Goal: Task Accomplishment & Management: Use online tool/utility

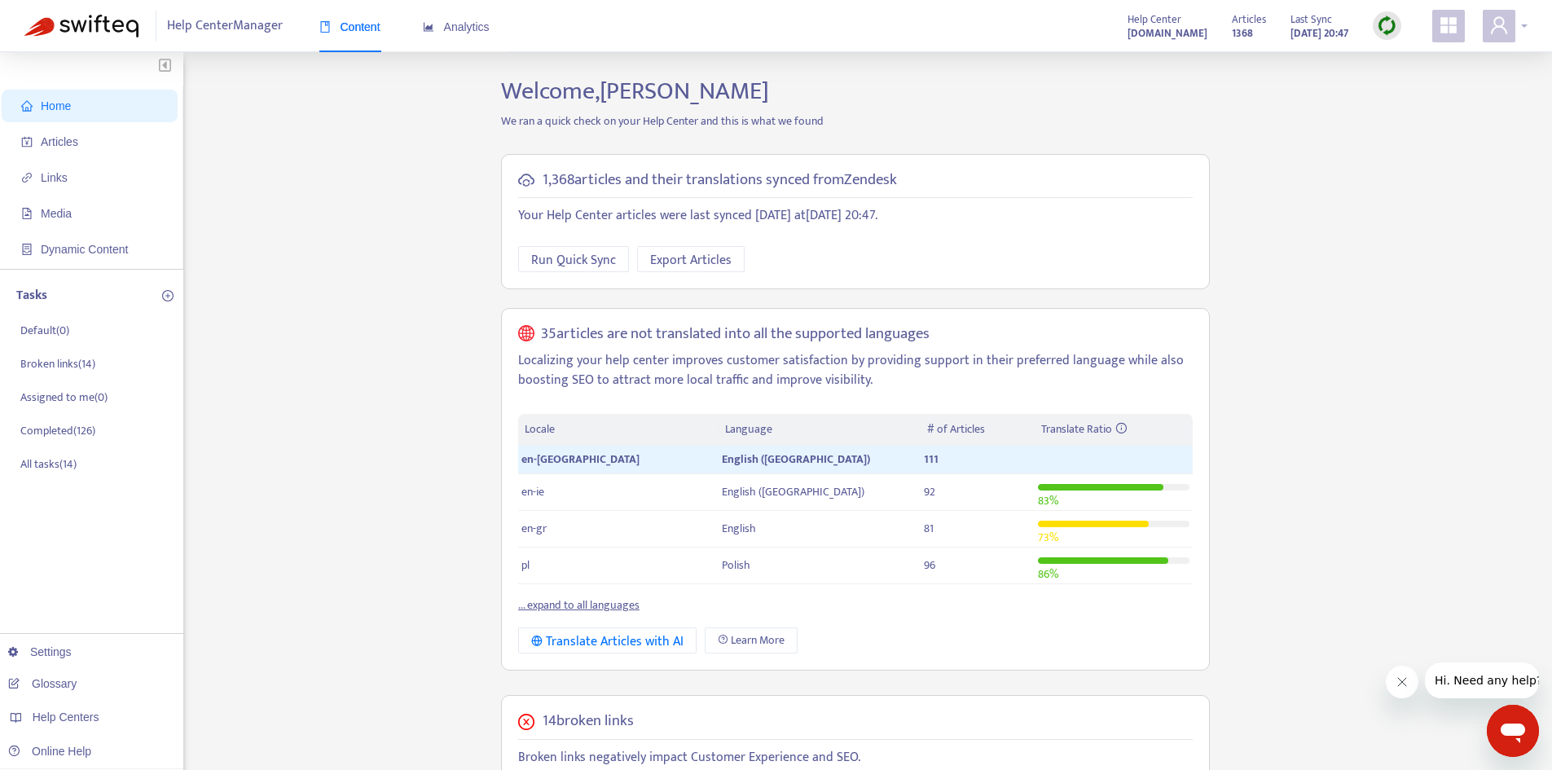
click at [1510, 20] on span at bounding box center [1499, 26] width 33 height 33
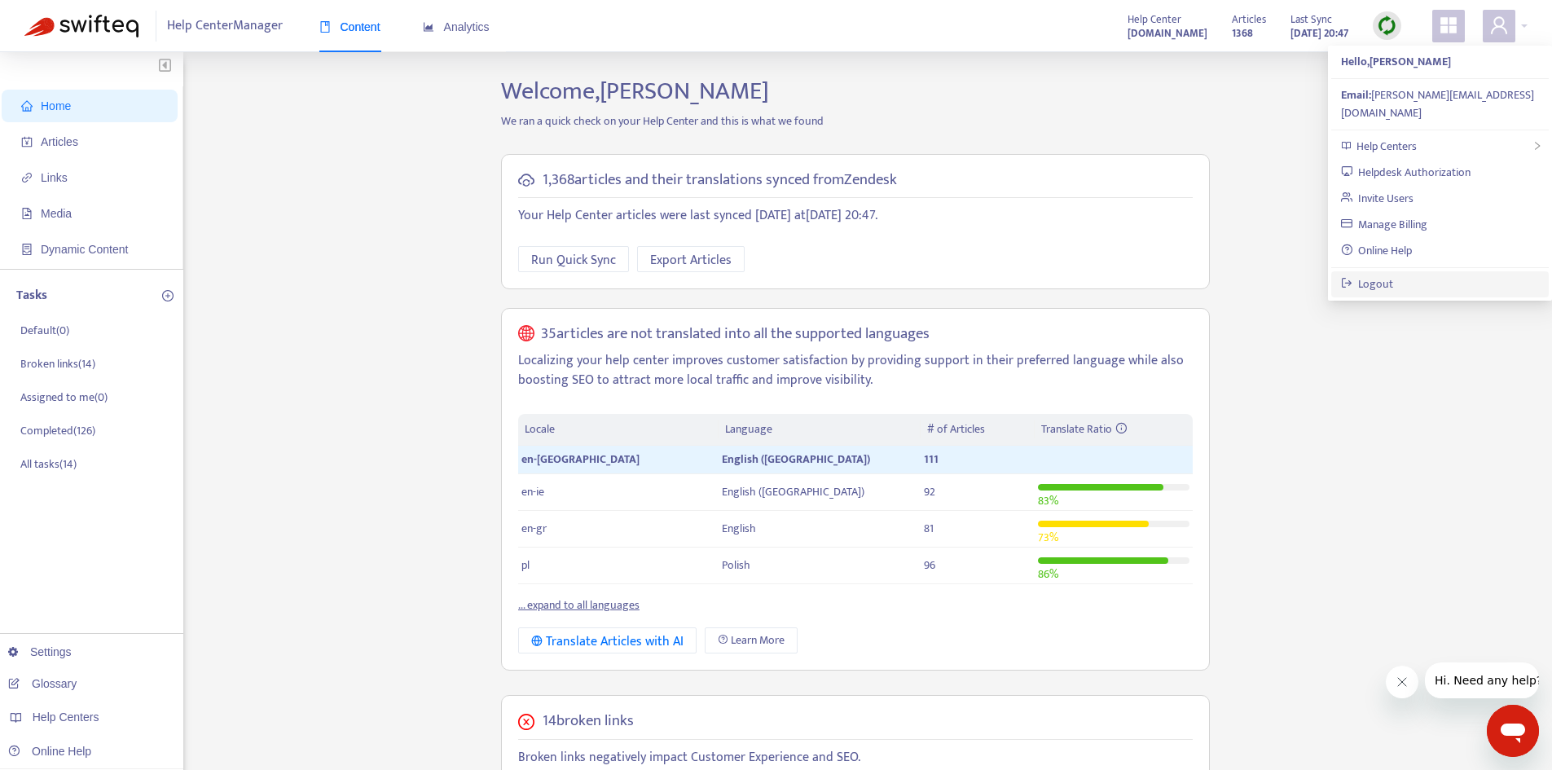
click at [1394, 275] on link "Logout" at bounding box center [1367, 284] width 53 height 19
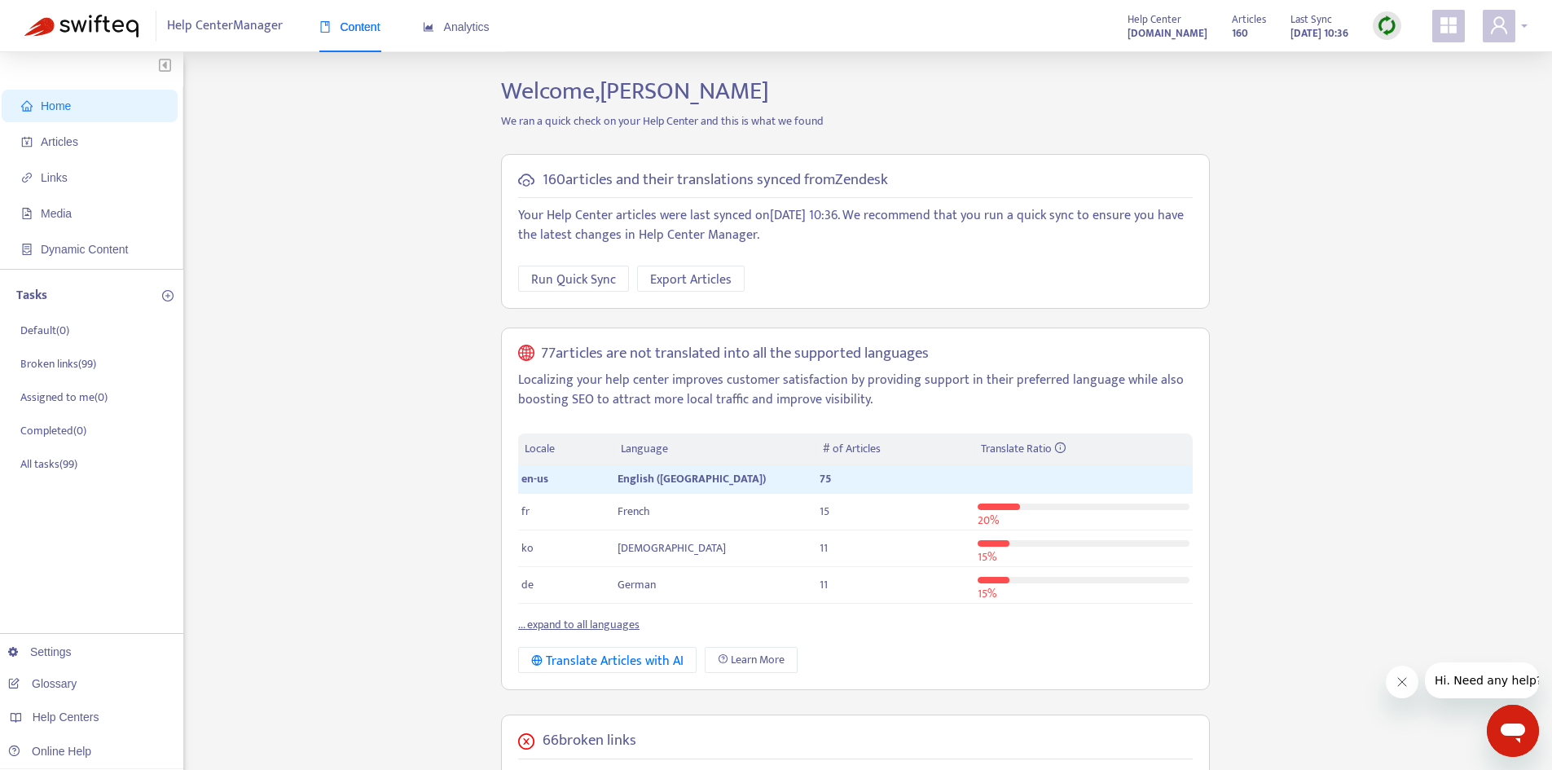
click at [1494, 29] on icon "user" at bounding box center [1499, 24] width 16 height 17
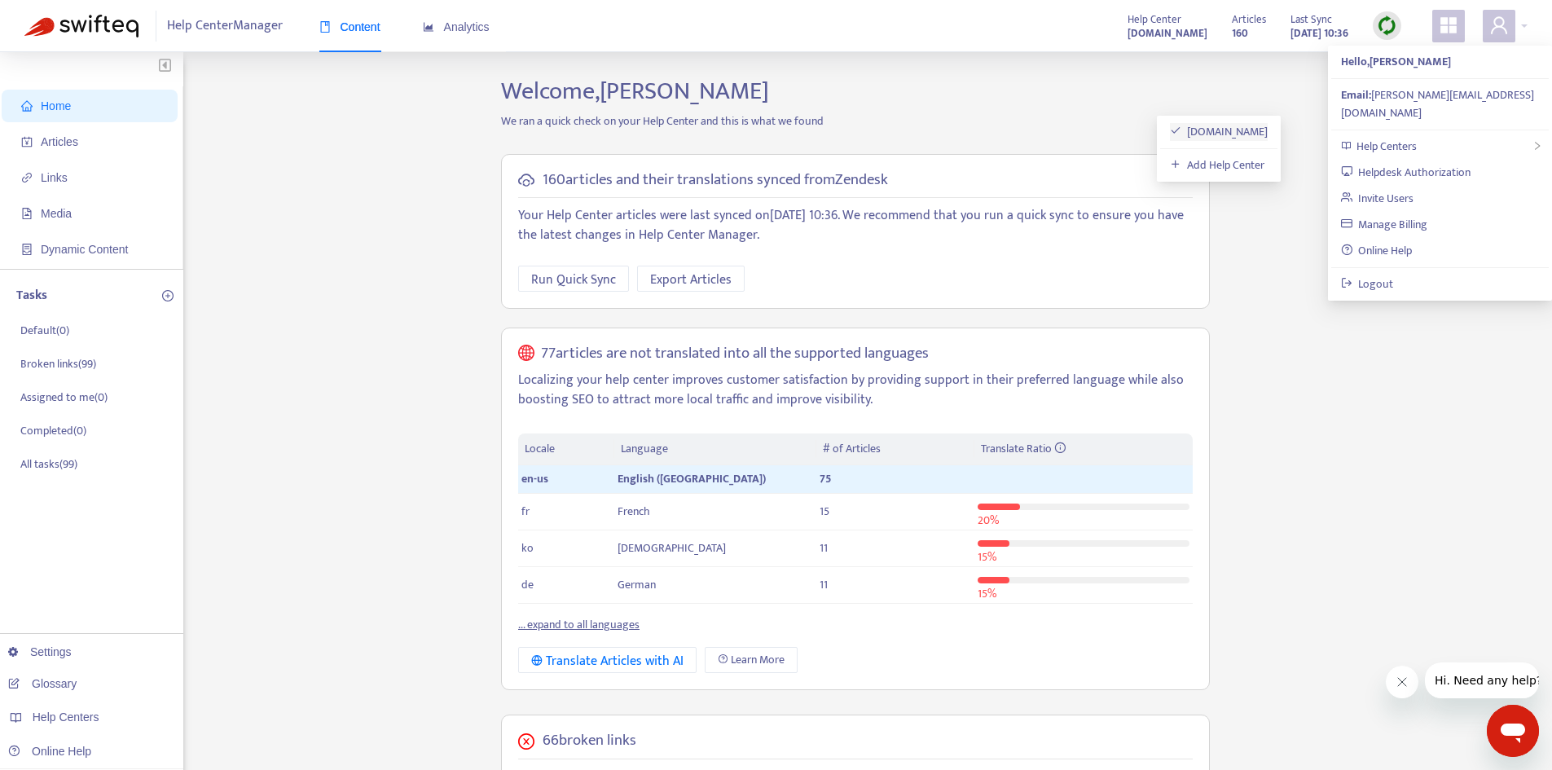
click at [1269, 132] on link "[DOMAIN_NAME]" at bounding box center [1219, 131] width 99 height 19
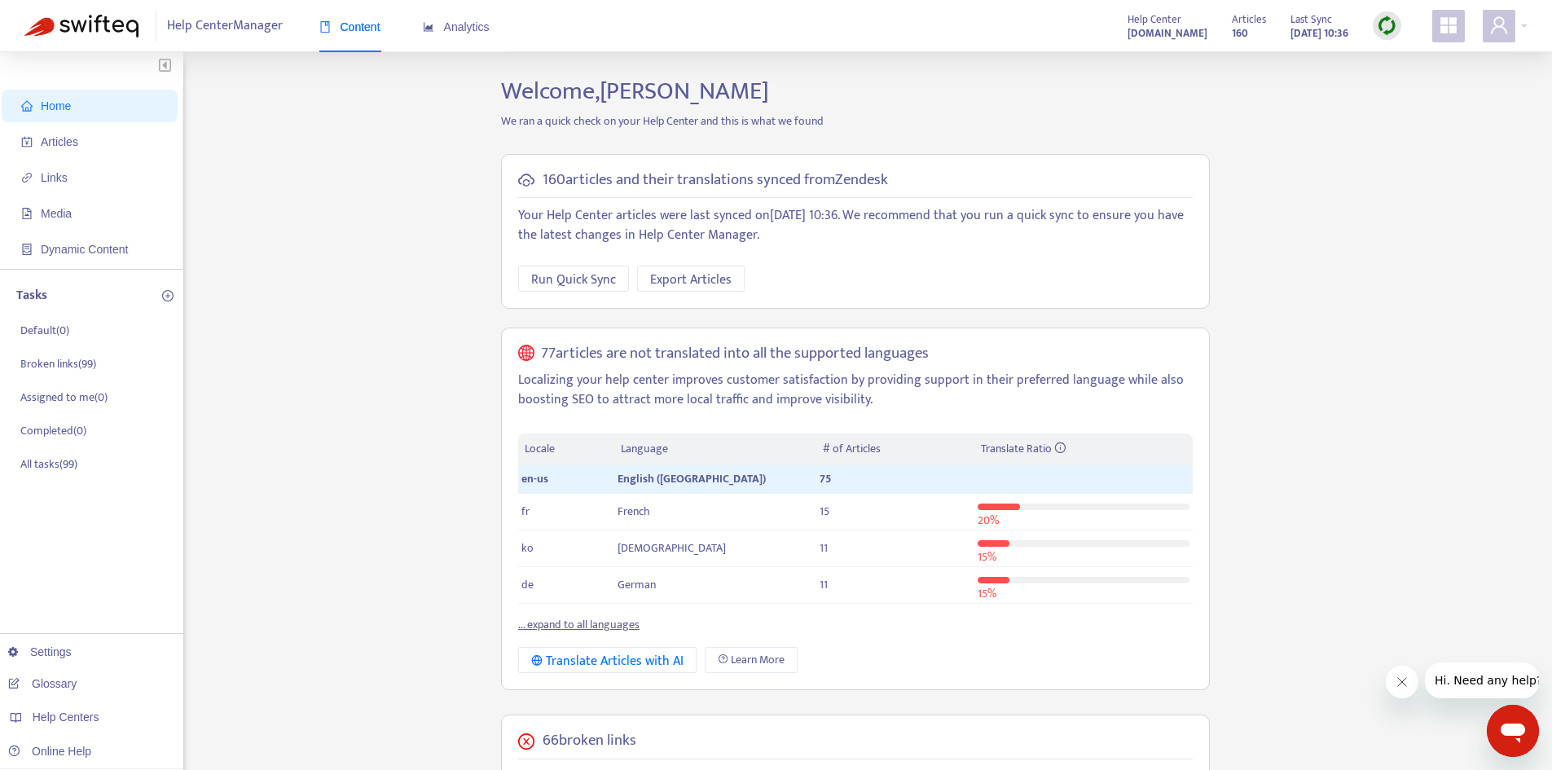
click at [1332, 146] on div "Home Articles Links Media Dynamic Content Tasks Default ( 0 ) Broken links ( 99…" at bounding box center [775, 654] width 1503 height 1155
click at [1447, 25] on icon "appstore" at bounding box center [1449, 25] width 16 height 16
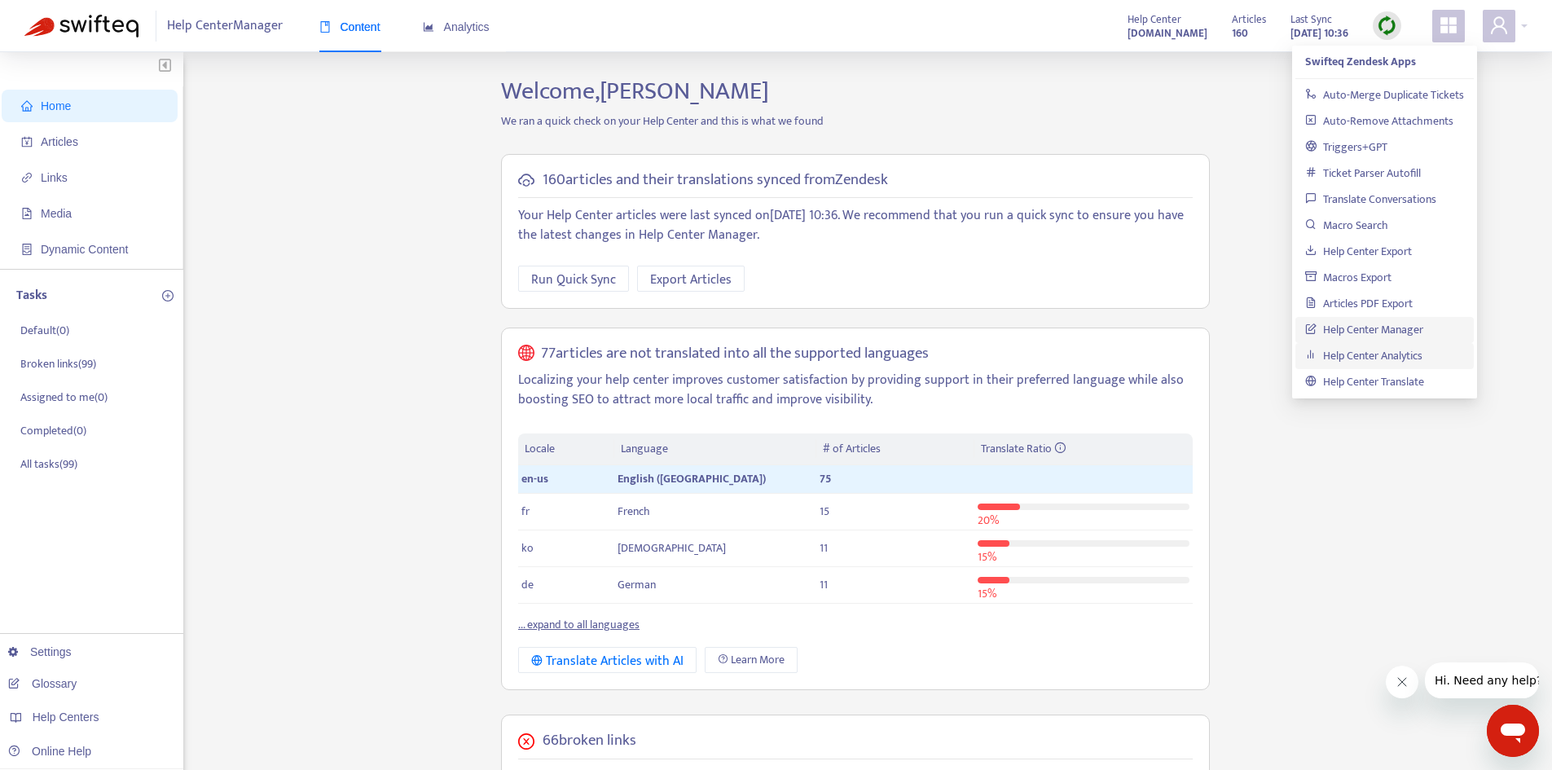
click at [1377, 351] on link "Help Center Analytics" at bounding box center [1363, 355] width 117 height 19
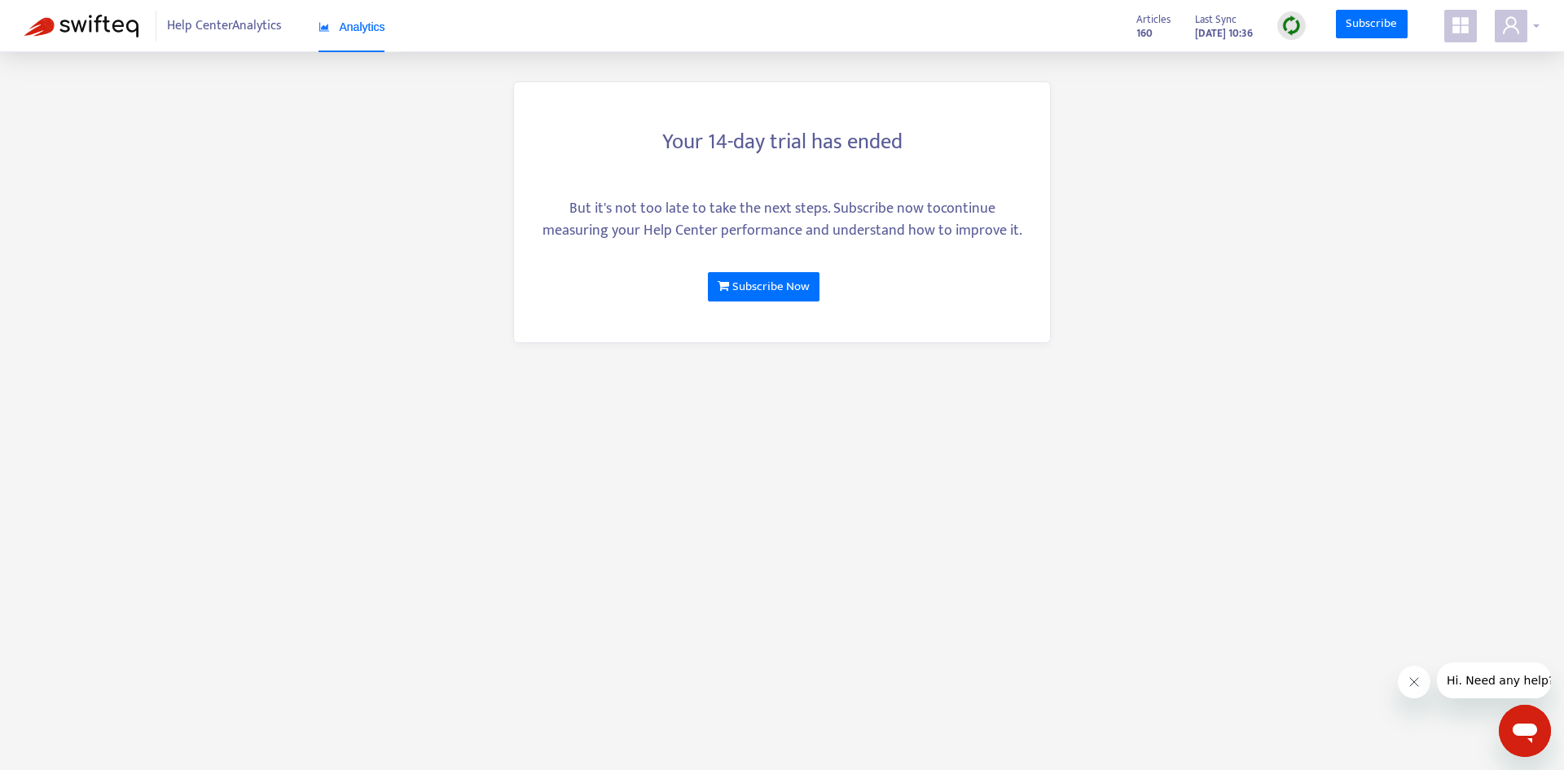
click at [1510, 24] on icon "user" at bounding box center [1512, 25] width 20 height 20
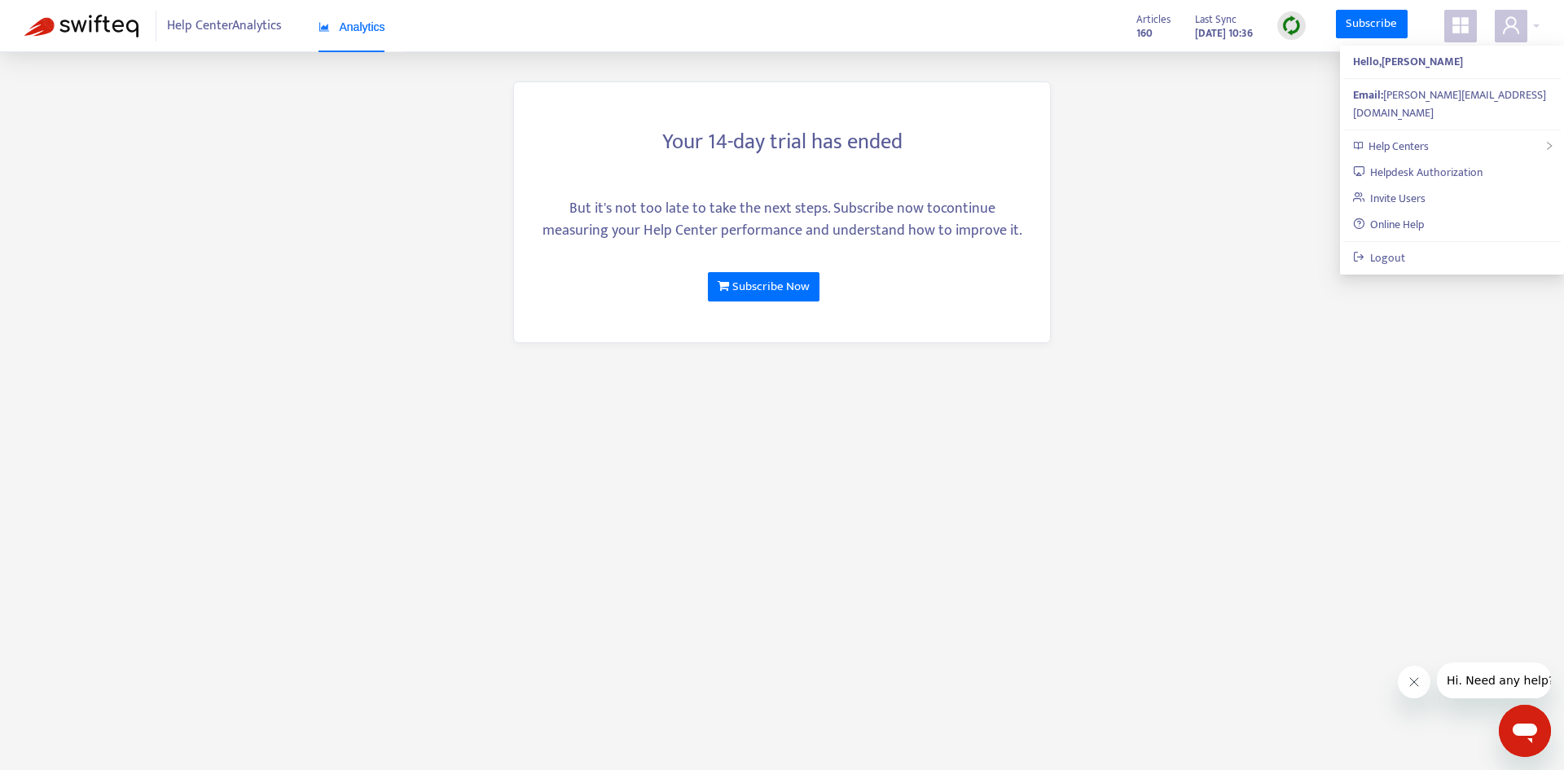
click at [1251, 307] on main "Your 14-day trial has ended But it's not too late to take the next steps. Subsc…" at bounding box center [782, 385] width 1564 height 770
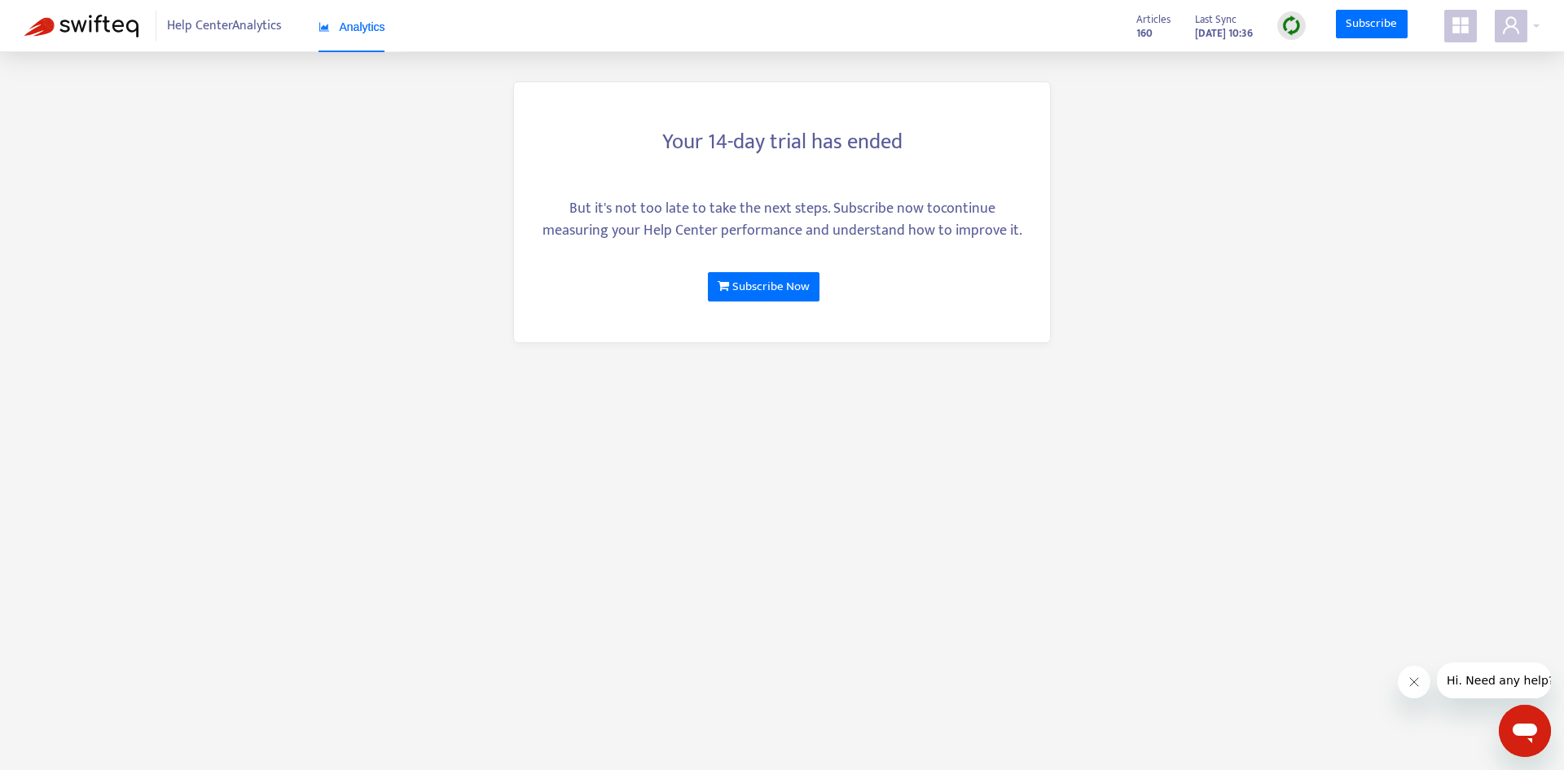
click at [1004, 248] on div "Your 14-day trial has ended But it's not too late to take the next steps. Subsc…" at bounding box center [782, 212] width 538 height 262
click at [1012, 309] on div "Your 14-day trial has ended But it's not too late to take the next steps. Subsc…" at bounding box center [782, 212] width 538 height 262
click at [1463, 31] on icon "appstore" at bounding box center [1461, 25] width 16 height 16
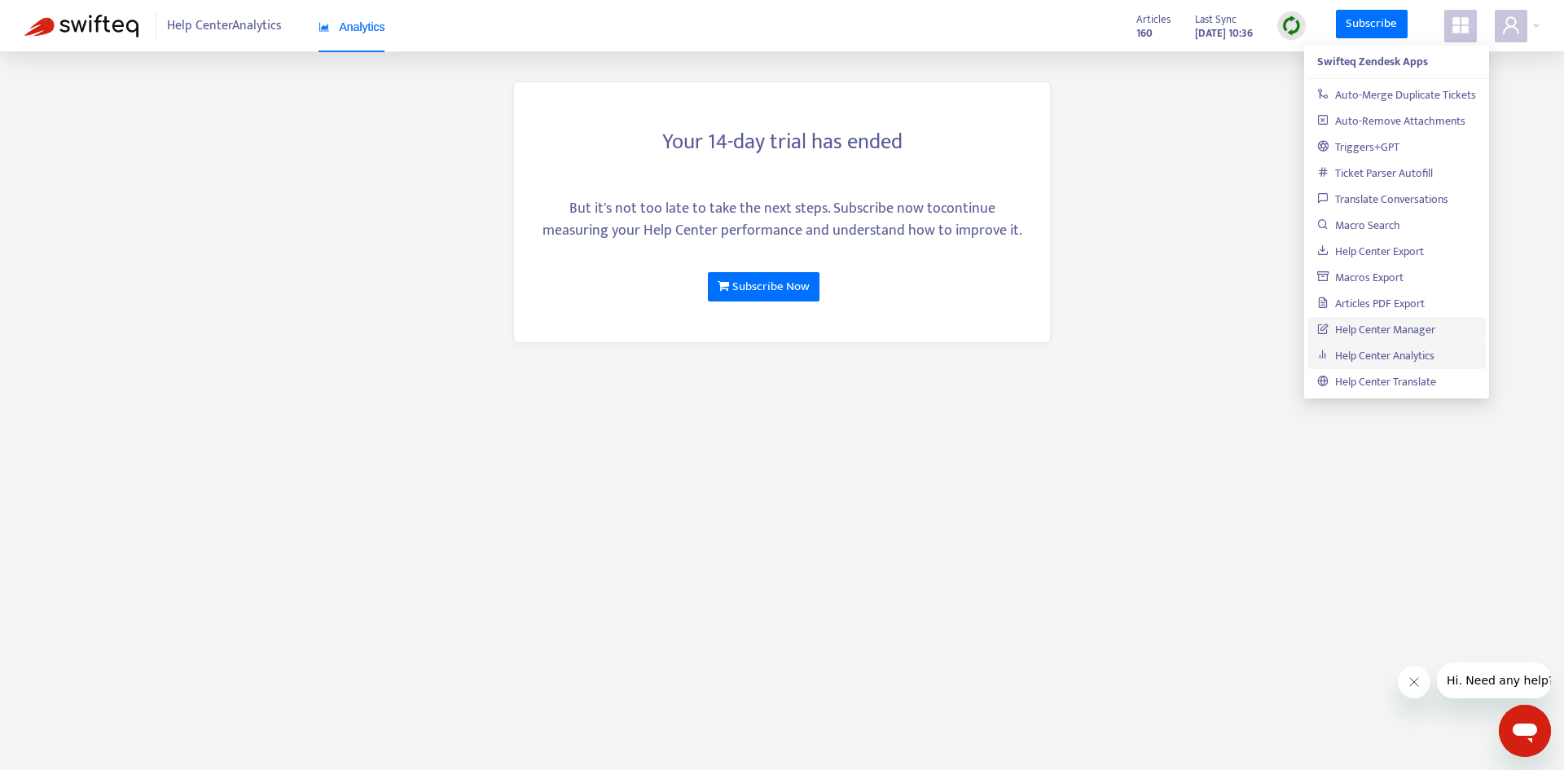
click at [1405, 322] on link "Help Center Manager" at bounding box center [1377, 329] width 118 height 19
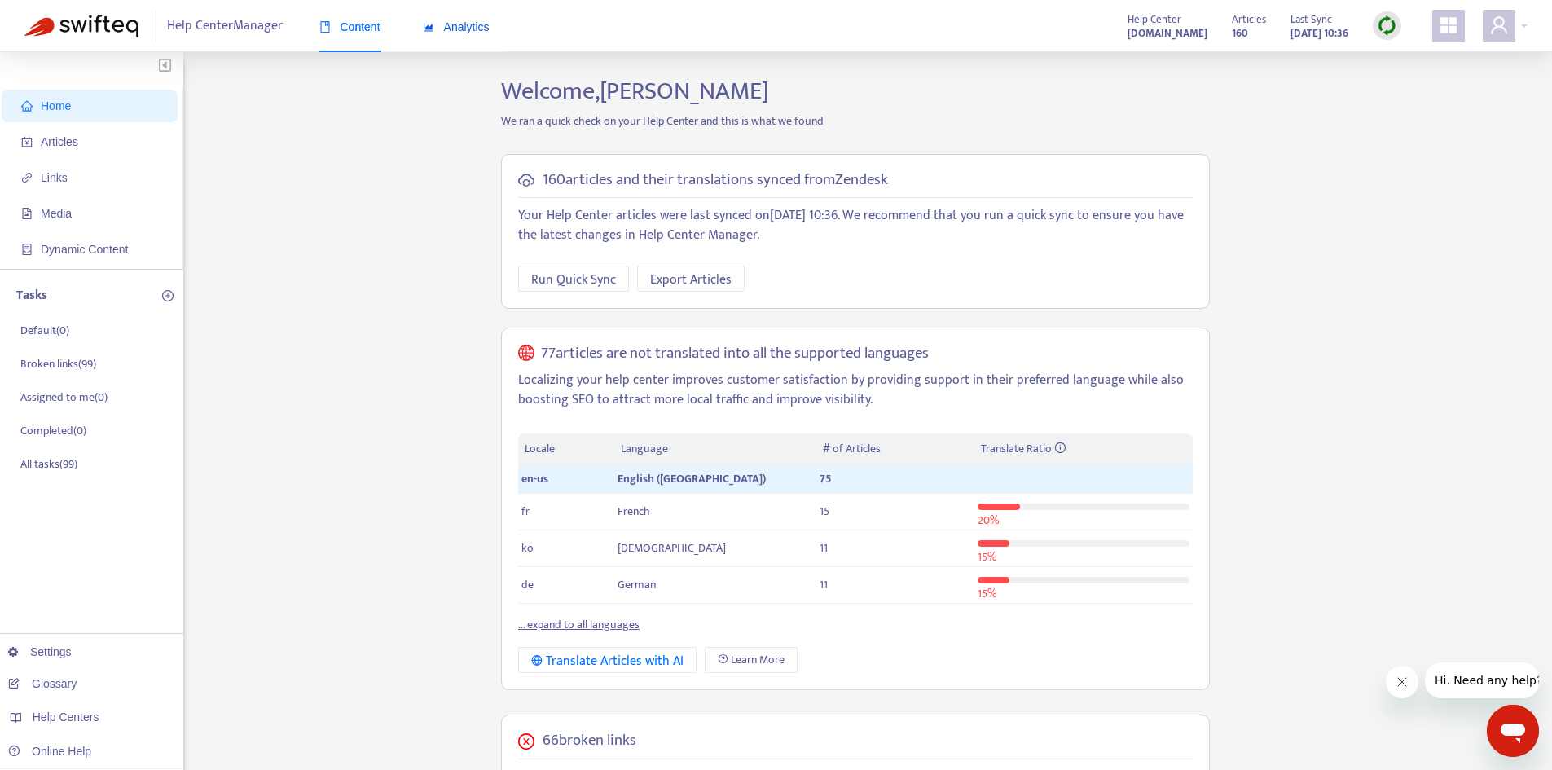
click at [470, 33] on span "Analytics" at bounding box center [456, 26] width 67 height 13
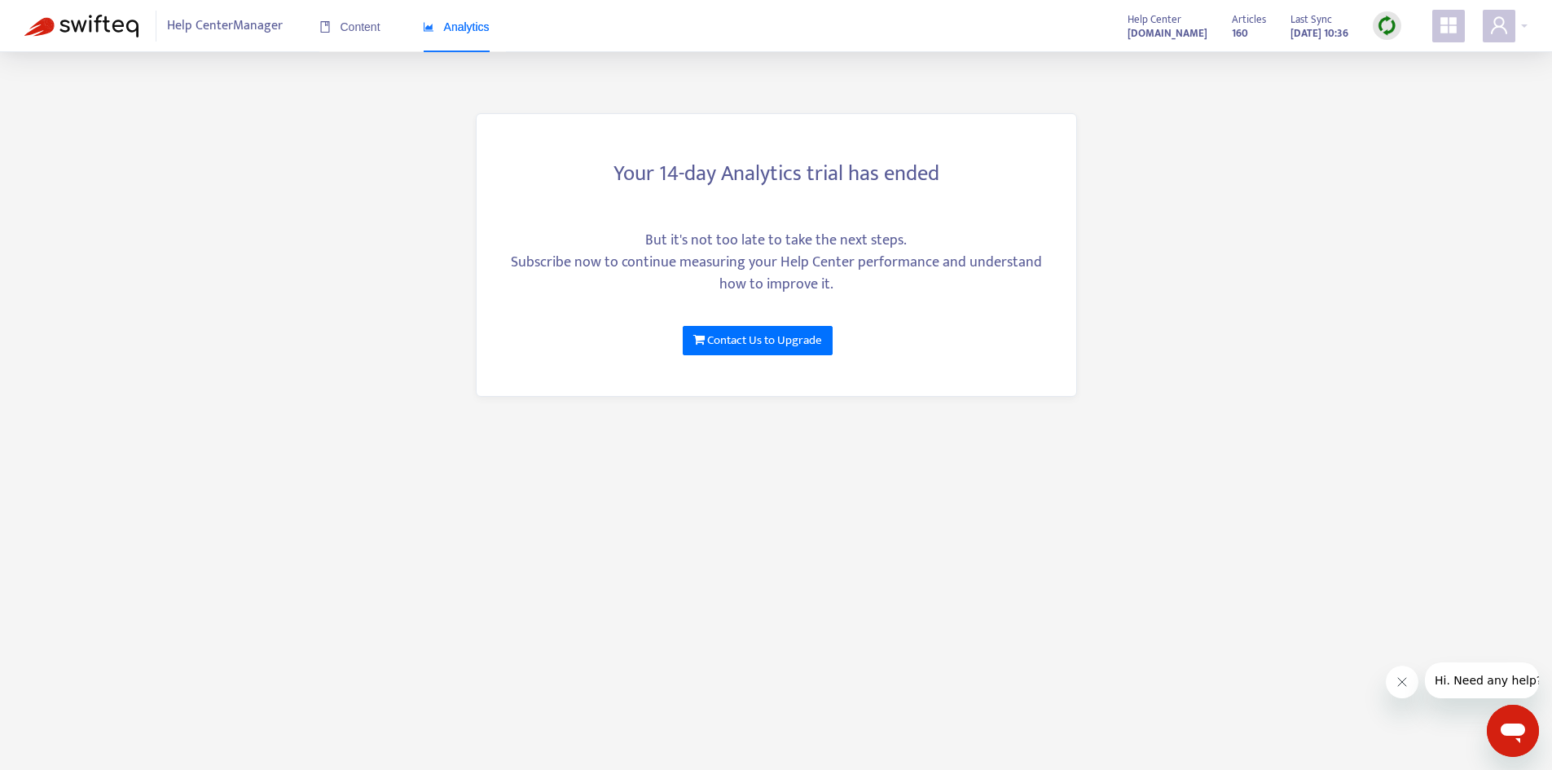
click at [1357, 215] on div "Your 14-day Analytics trial has ended But it's not too late to take the next st…" at bounding box center [775, 267] width 1503 height 308
click at [372, 24] on span "Content" at bounding box center [349, 26] width 61 height 13
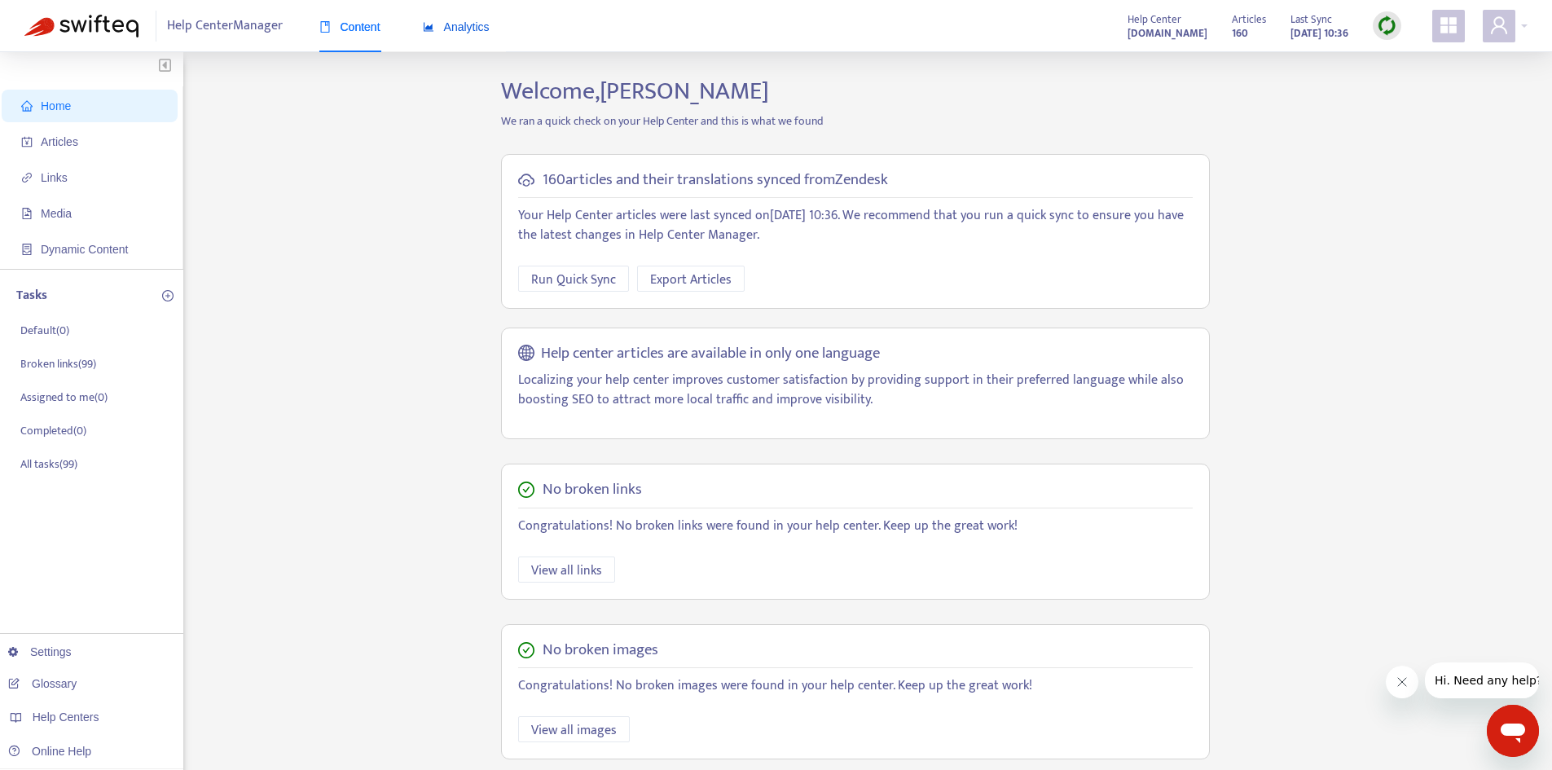
drag, startPoint x: 475, startPoint y: 30, endPoint x: 482, endPoint y: 48, distance: 19.4
click at [477, 30] on span "Analytics" at bounding box center [456, 26] width 67 height 13
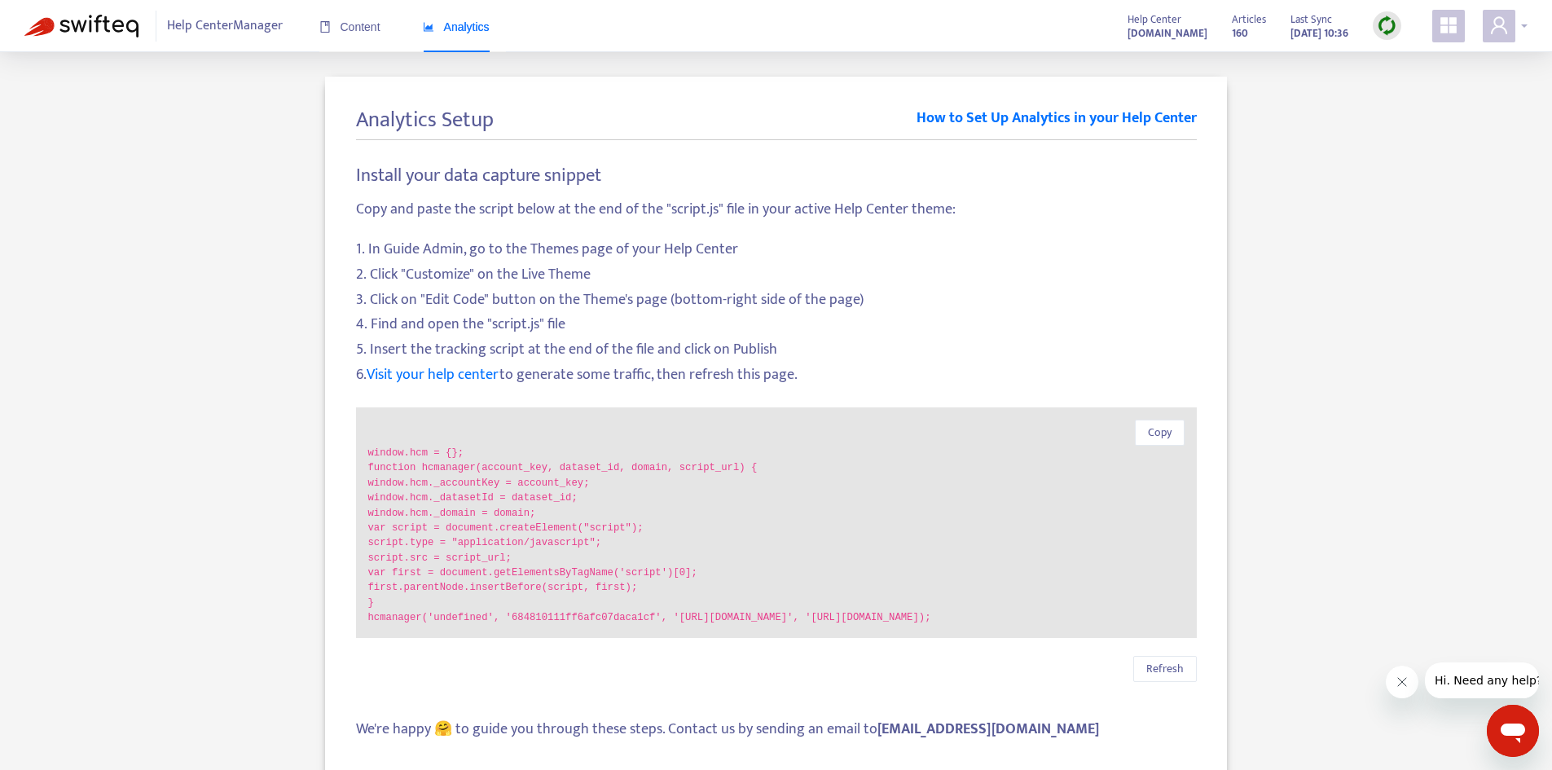
click at [1501, 34] on icon "user" at bounding box center [1499, 25] width 20 height 20
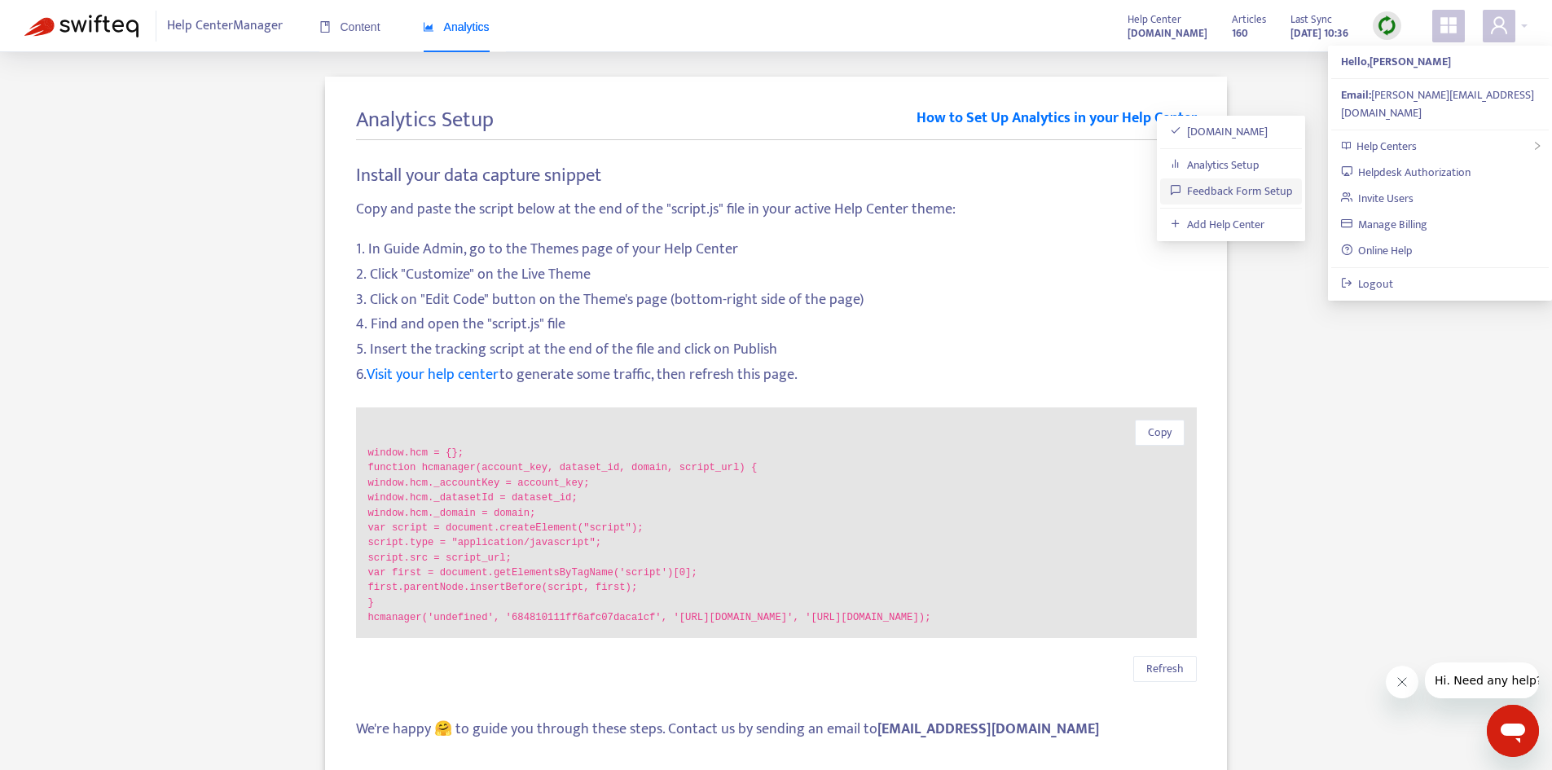
click at [1278, 194] on link "Feedback Form Setup" at bounding box center [1231, 191] width 123 height 19
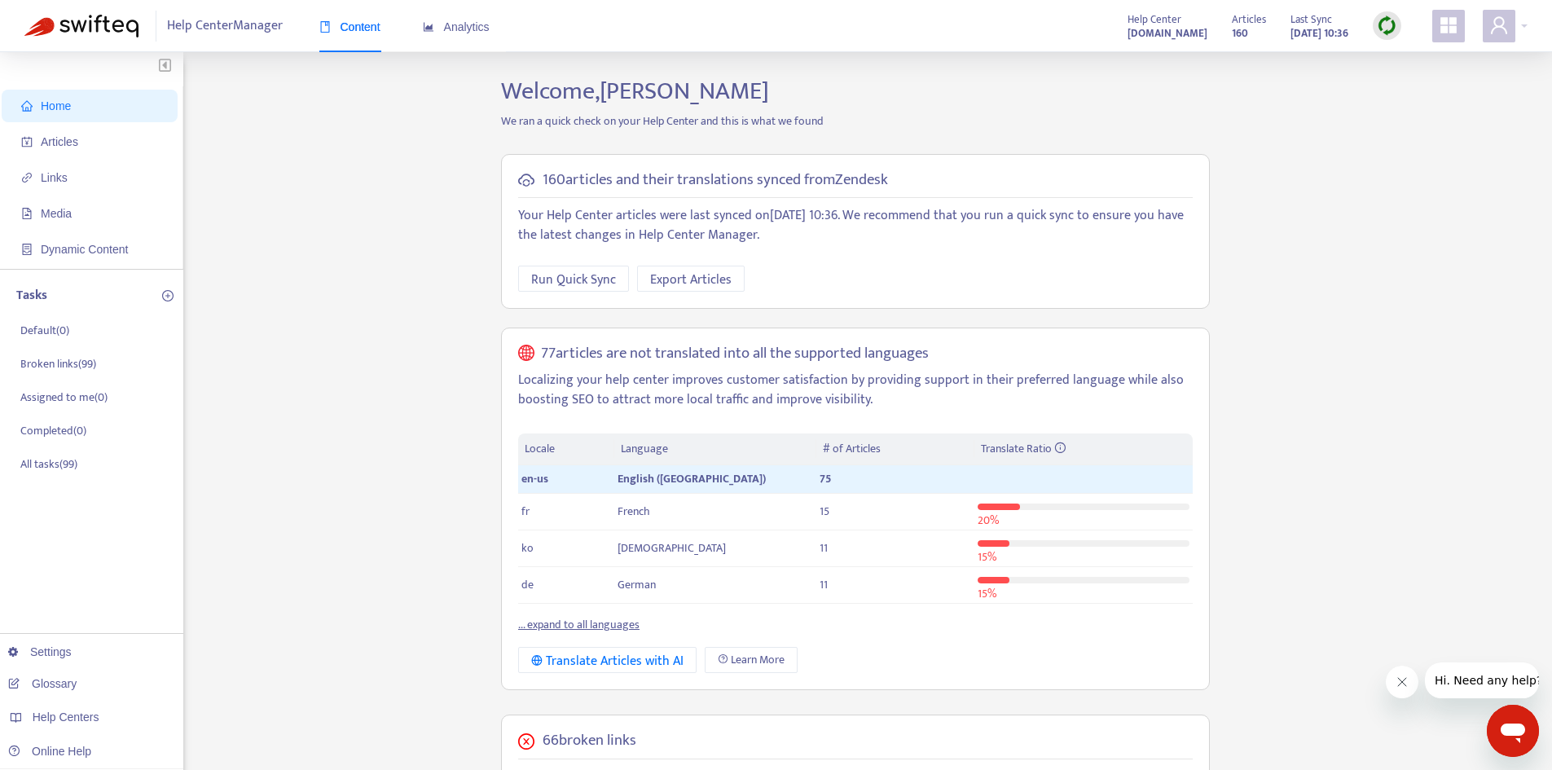
click at [1377, 125] on div "Home Articles Links Media Dynamic Content Tasks Default ( 0 ) Broken links ( 99…" at bounding box center [775, 654] width 1503 height 1155
click at [50, 131] on span "Articles" at bounding box center [92, 141] width 143 height 33
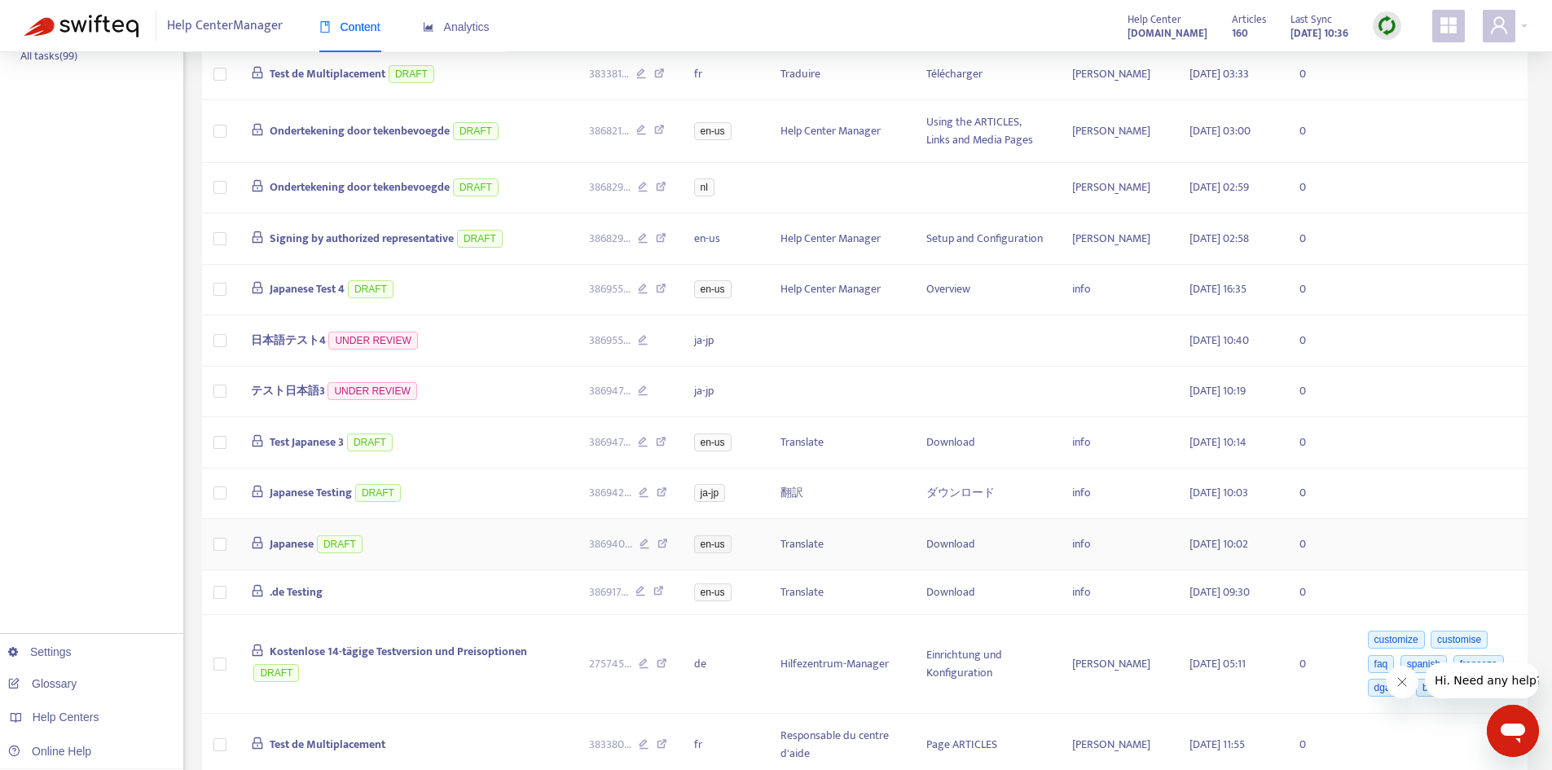
scroll to position [507, 0]
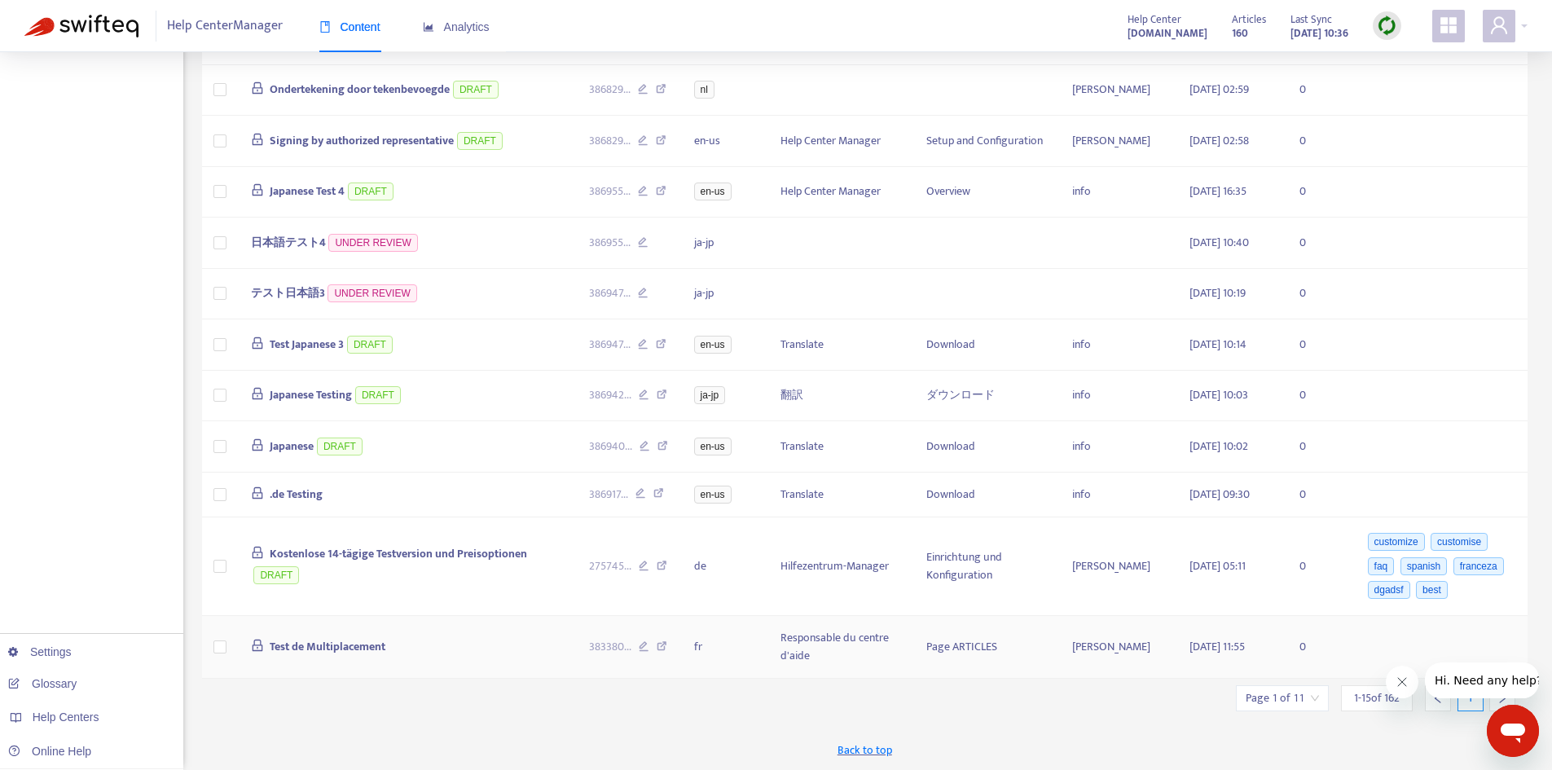
click at [661, 645] on icon at bounding box center [662, 648] width 11 height 15
